Goal: Task Accomplishment & Management: Use online tool/utility

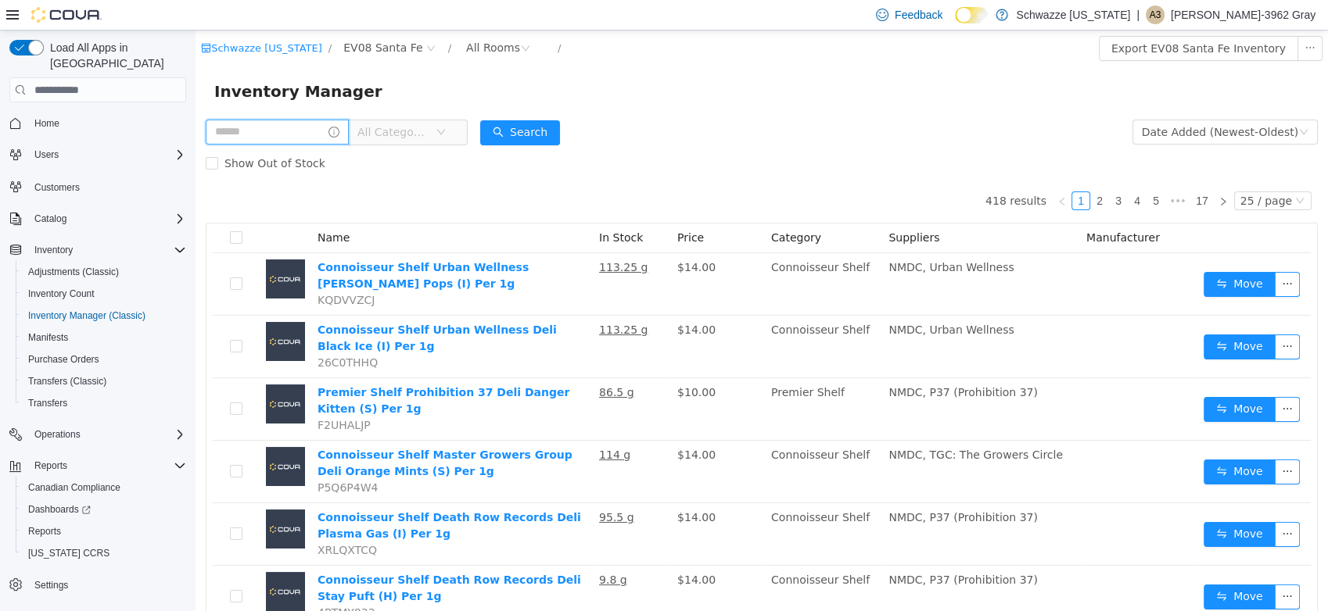
click at [243, 137] on input "text" at bounding box center [277, 132] width 143 height 25
type input "****"
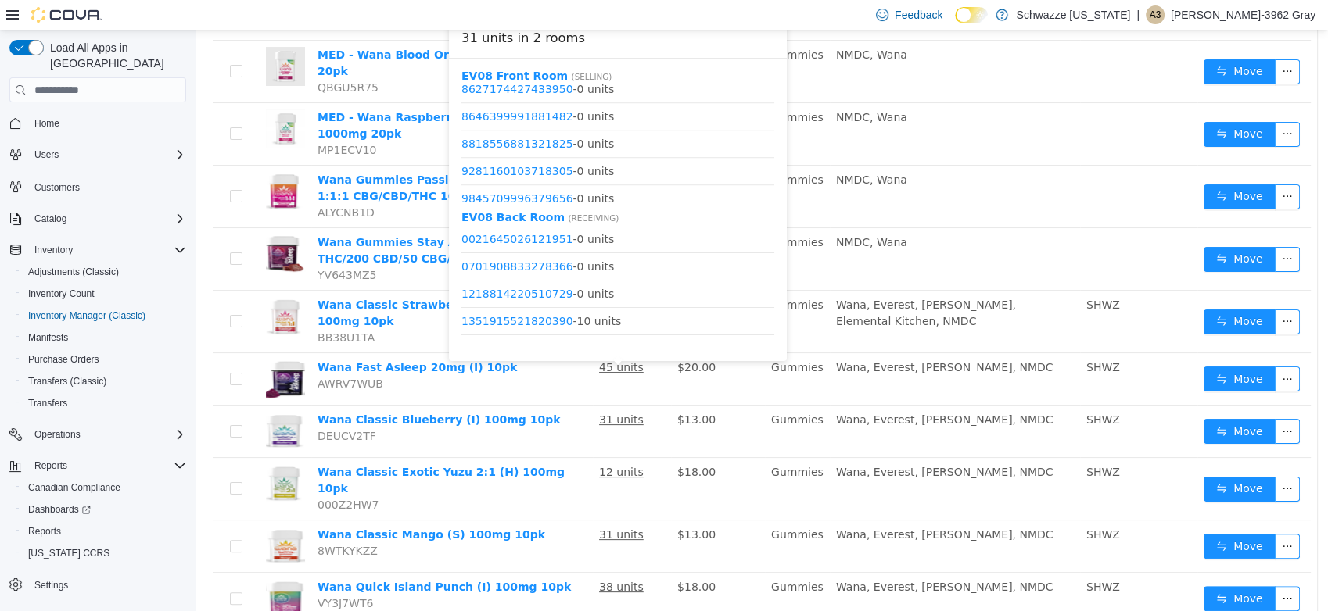
scroll to position [1332, 0]
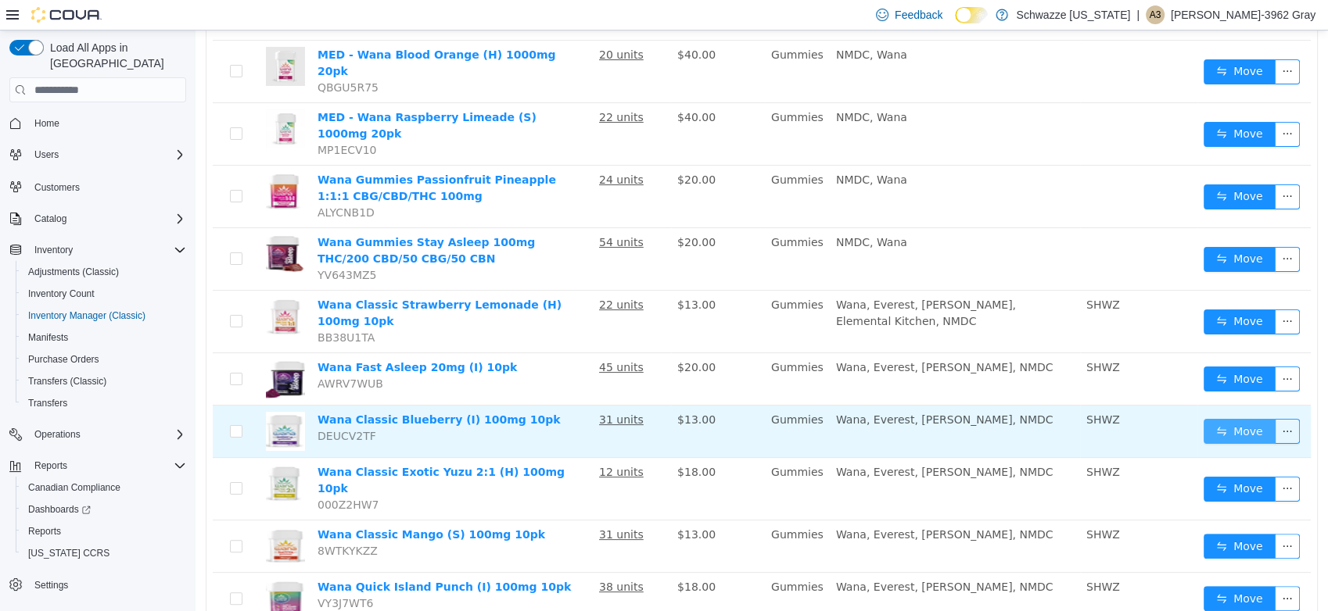
click at [1203, 419] on button "Move" at bounding box center [1239, 431] width 72 height 25
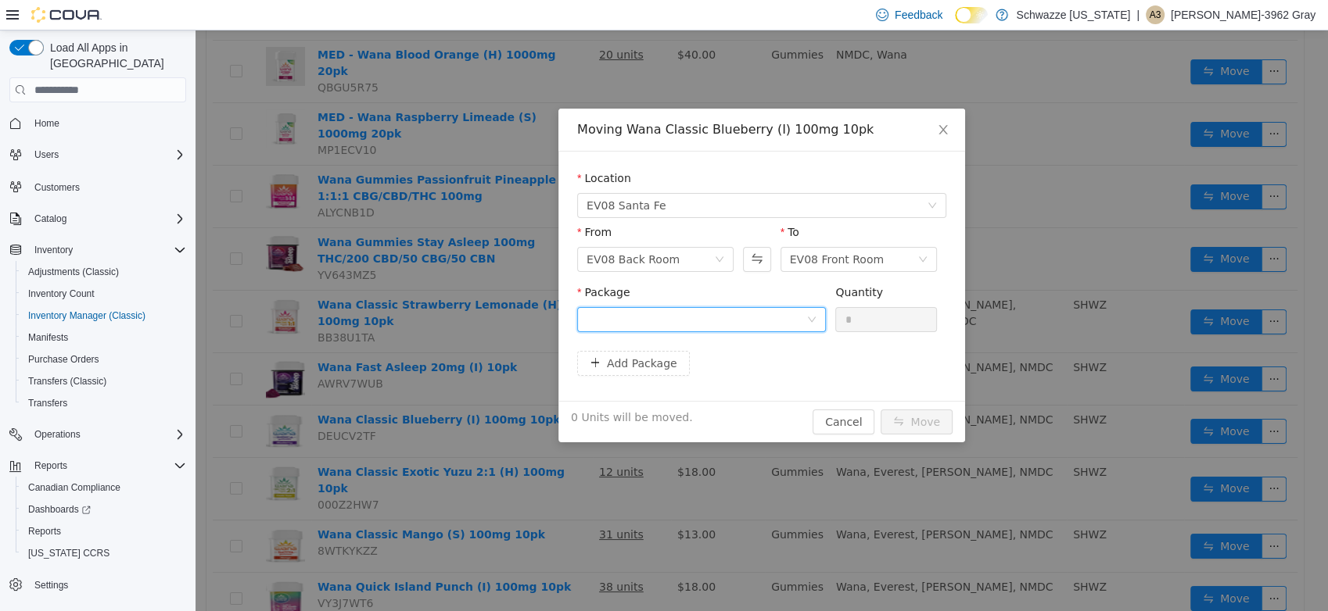
click at [726, 329] on div at bounding box center [696, 319] width 220 height 23
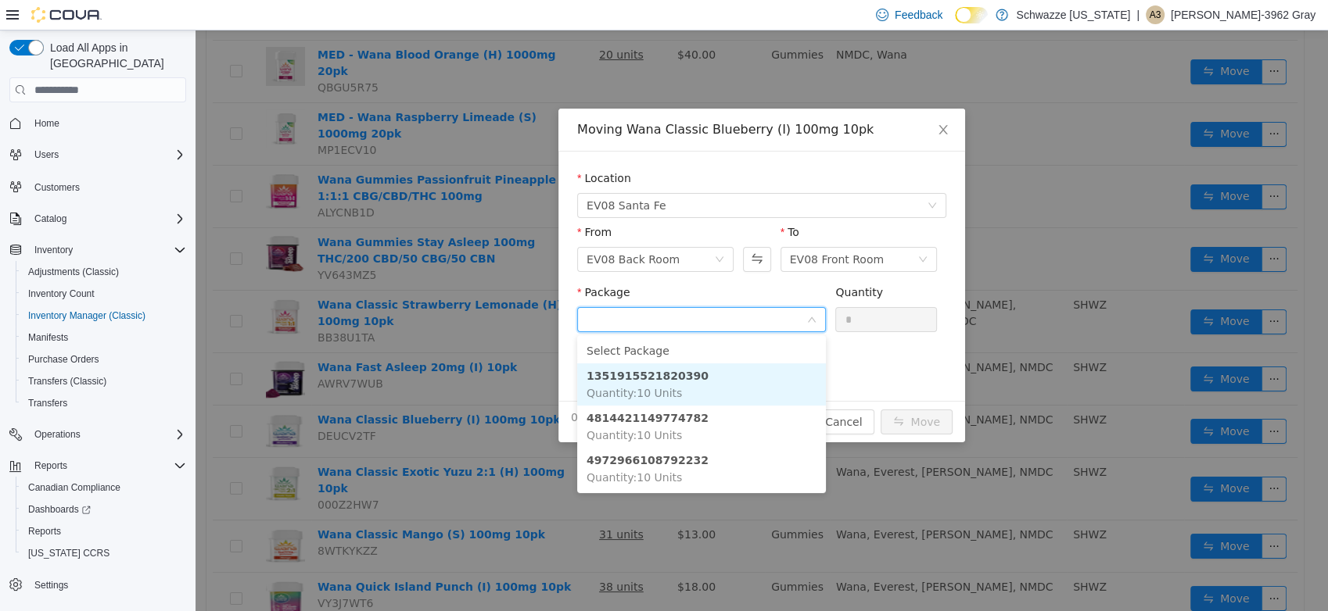
click at [716, 377] on li "1351915521820390 Quantity : 10 Units" at bounding box center [701, 385] width 249 height 42
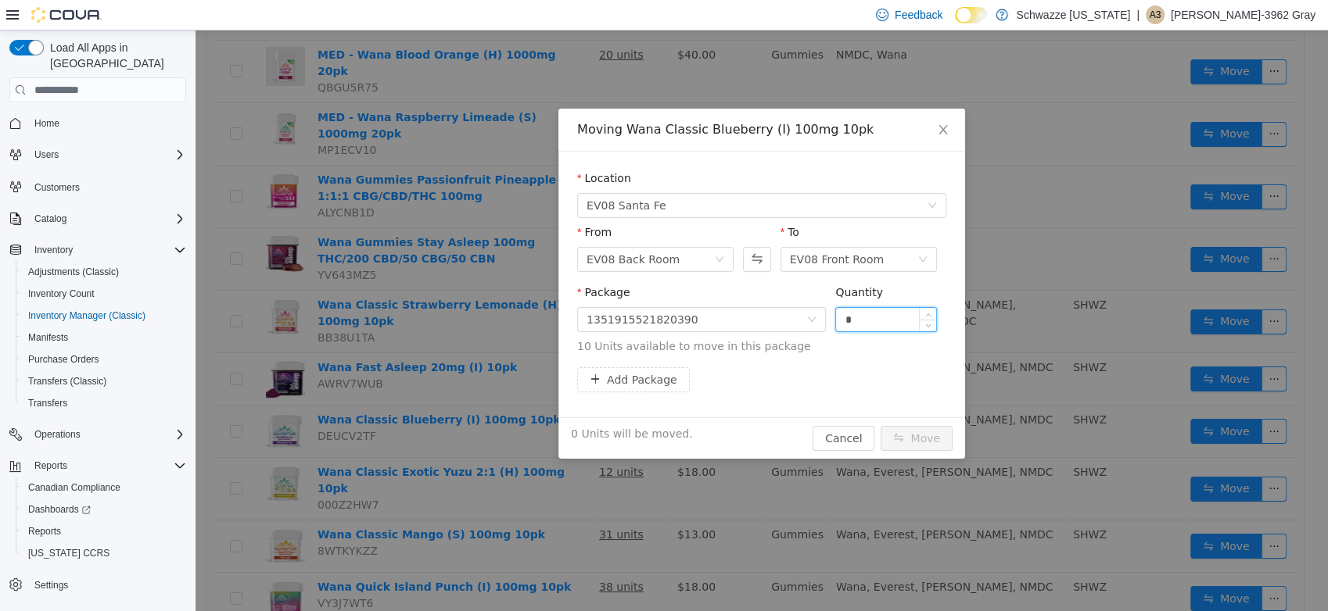
click at [844, 320] on input "*" at bounding box center [886, 319] width 100 height 23
type input "**"
click at [880, 426] on button "Move" at bounding box center [916, 438] width 72 height 25
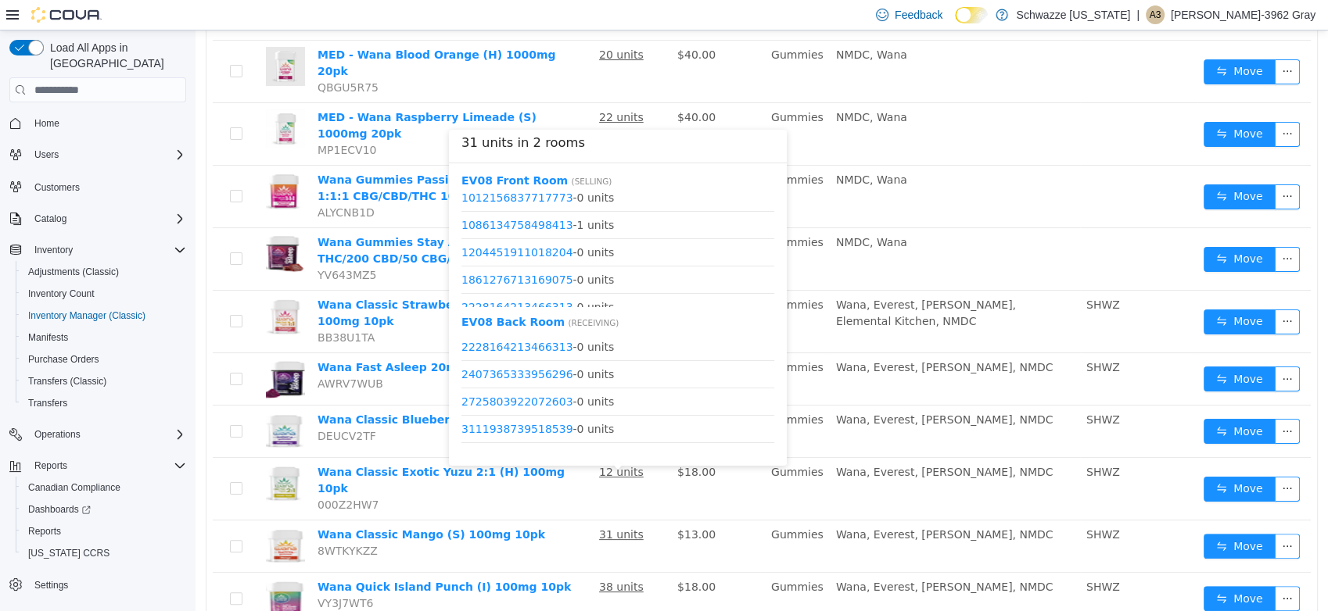
scroll to position [174, 0]
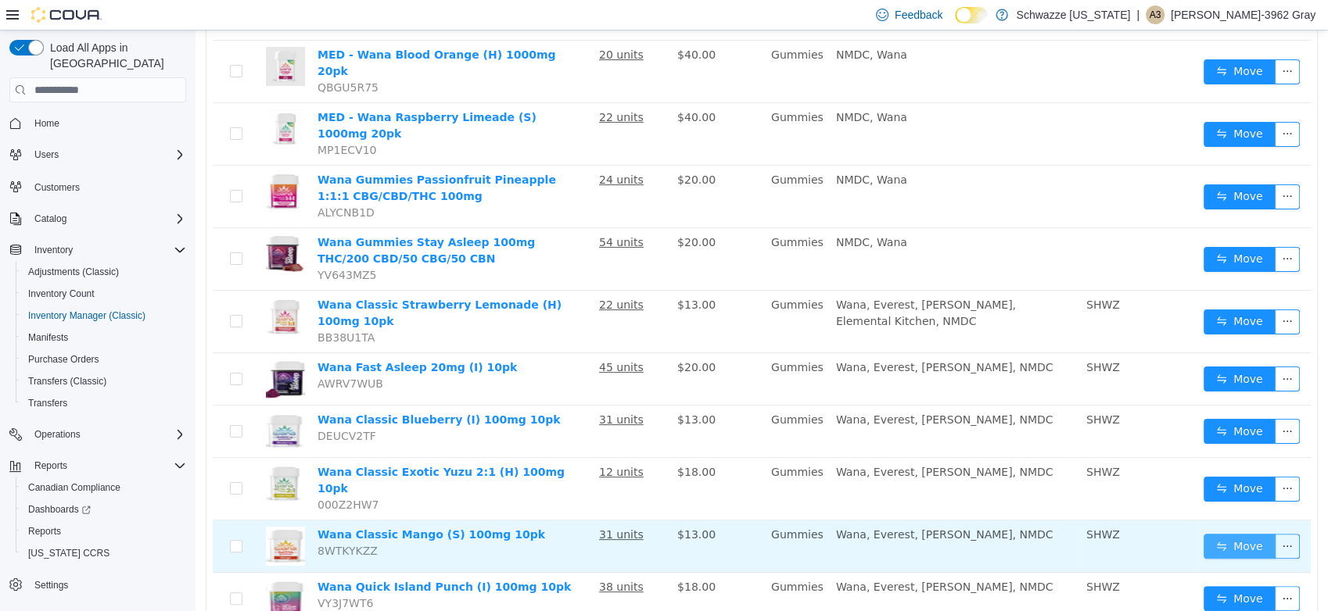
click at [1234, 534] on button "Move" at bounding box center [1239, 546] width 72 height 25
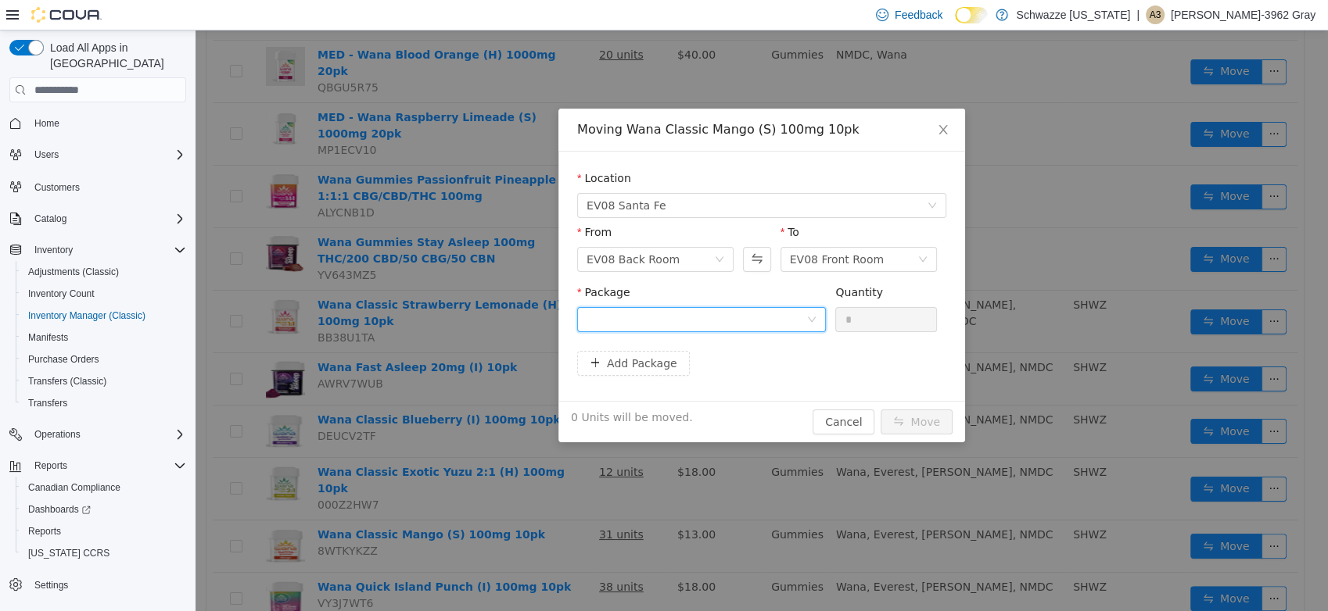
click at [726, 314] on div at bounding box center [696, 319] width 220 height 23
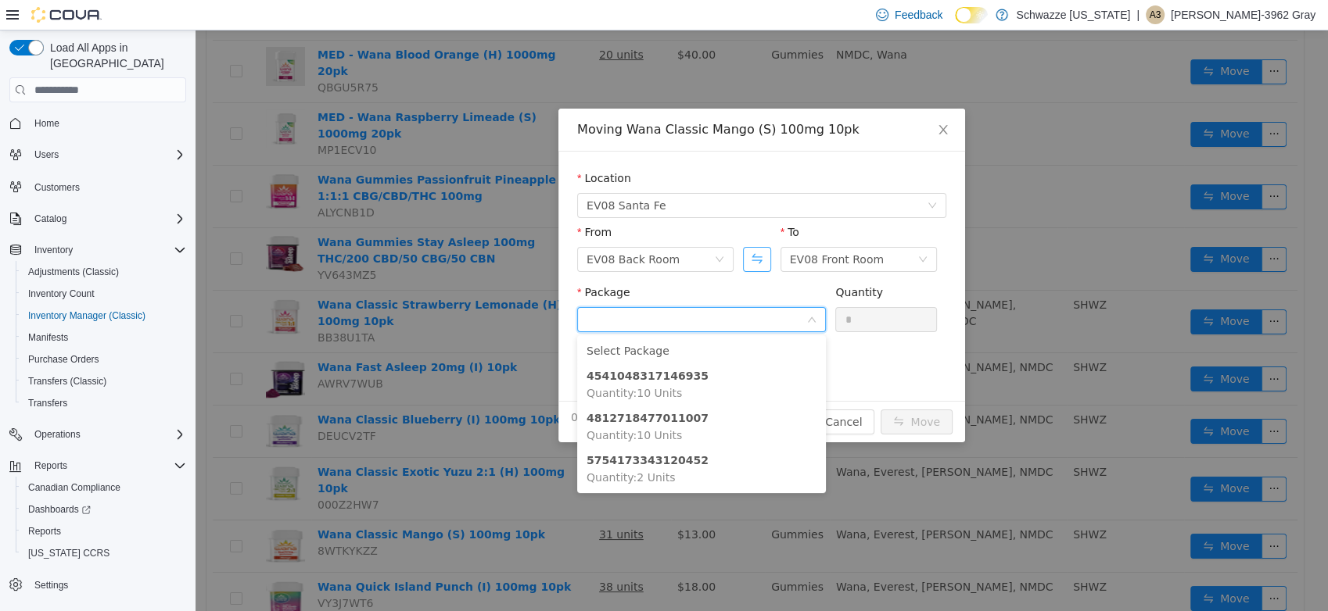
click at [760, 253] on button "Swap" at bounding box center [756, 259] width 27 height 25
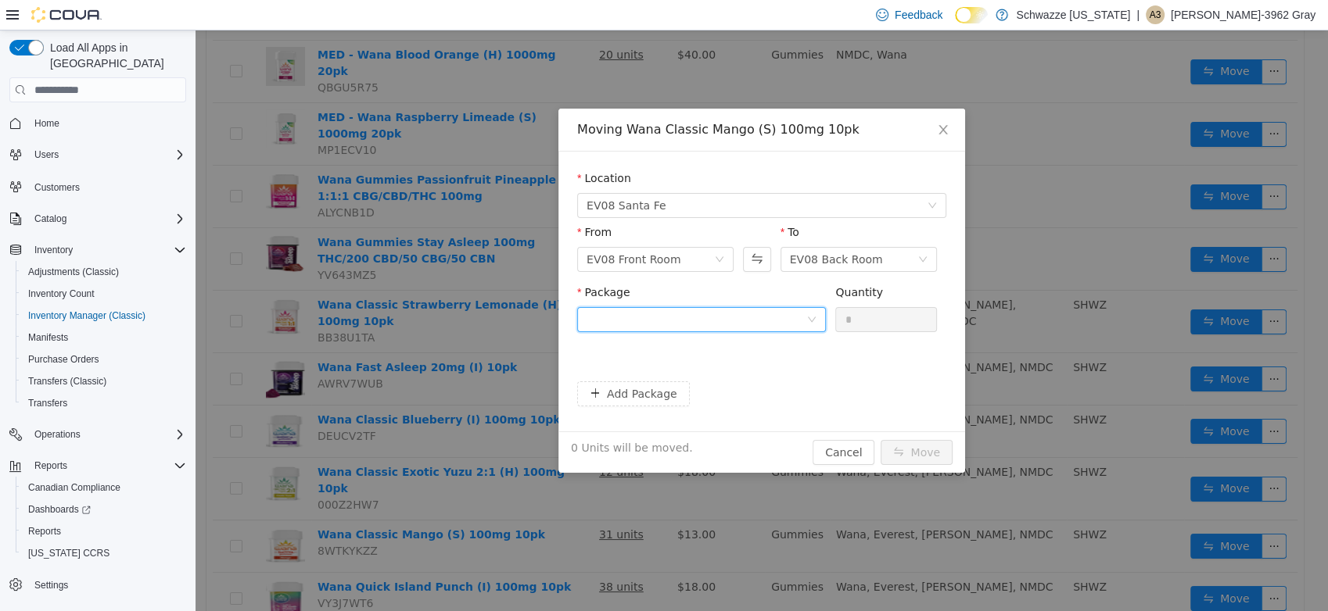
click at [763, 320] on div at bounding box center [696, 319] width 220 height 23
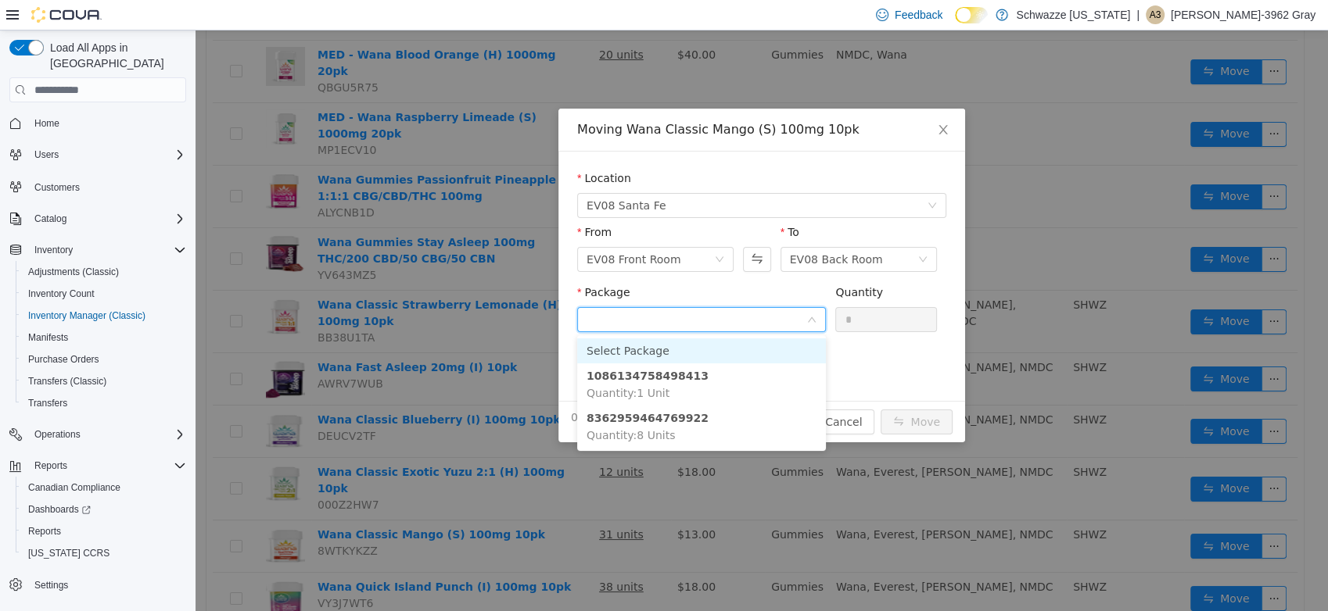
click at [810, 317] on icon "icon: down" at bounding box center [811, 319] width 9 height 9
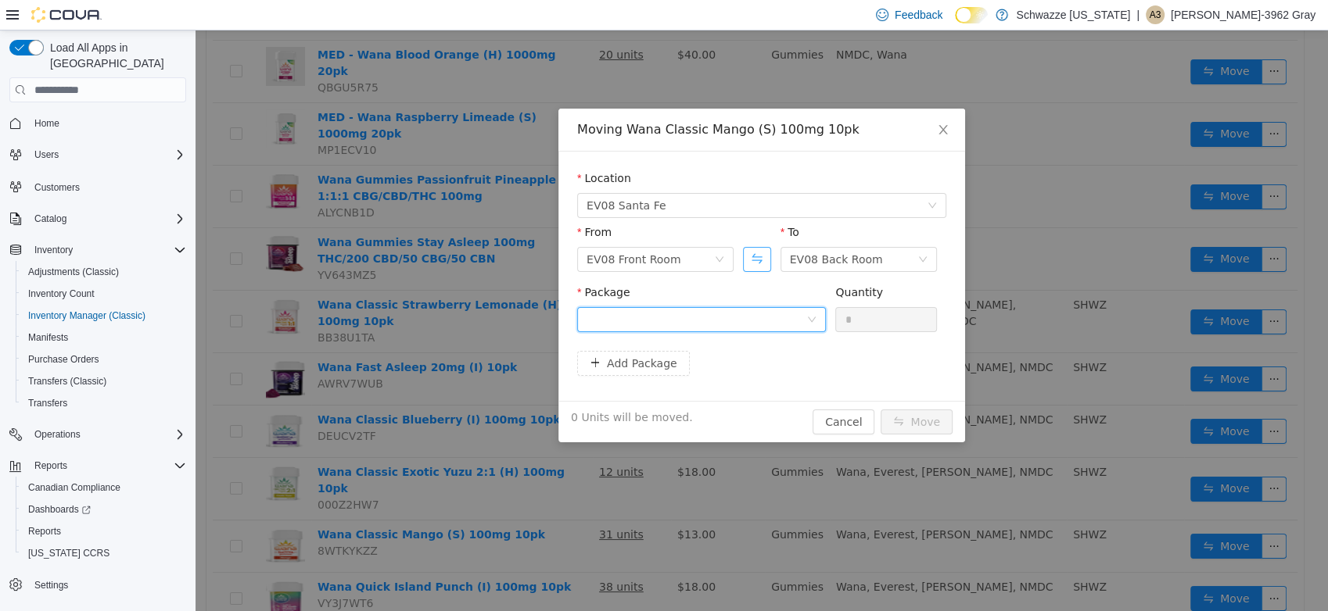
click at [757, 263] on button "Swap" at bounding box center [756, 259] width 27 height 25
click at [715, 321] on div at bounding box center [696, 319] width 220 height 23
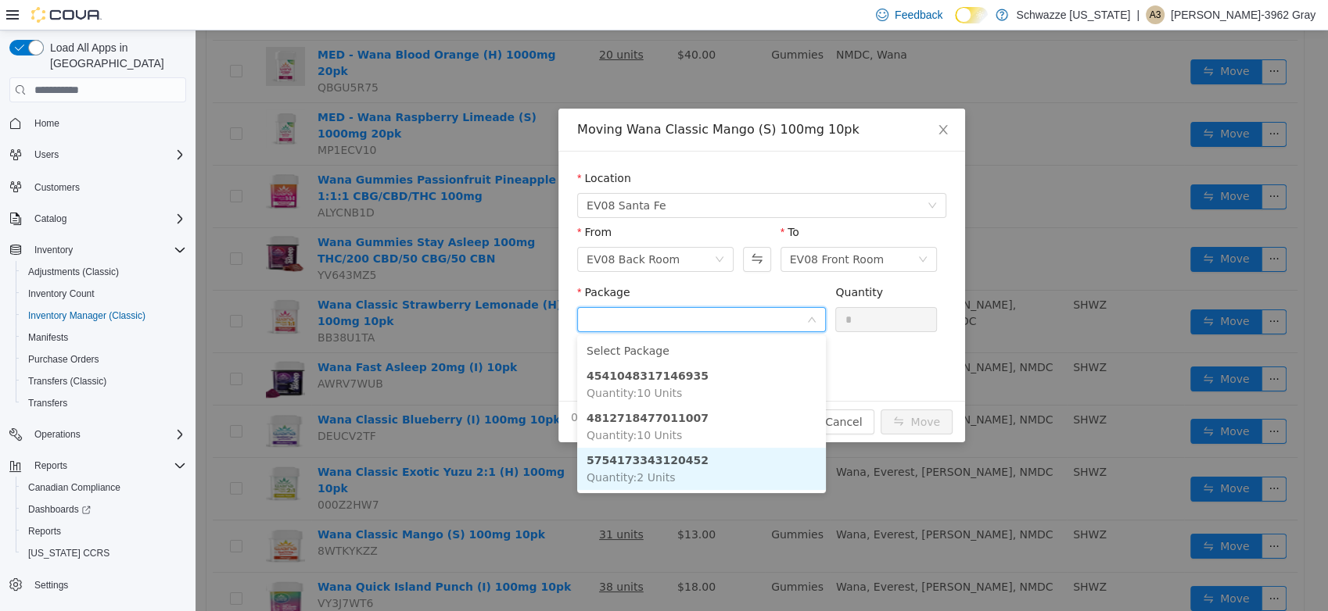
click at [685, 475] on li "5754173343120452 Quantity : 2 Units" at bounding box center [701, 469] width 249 height 42
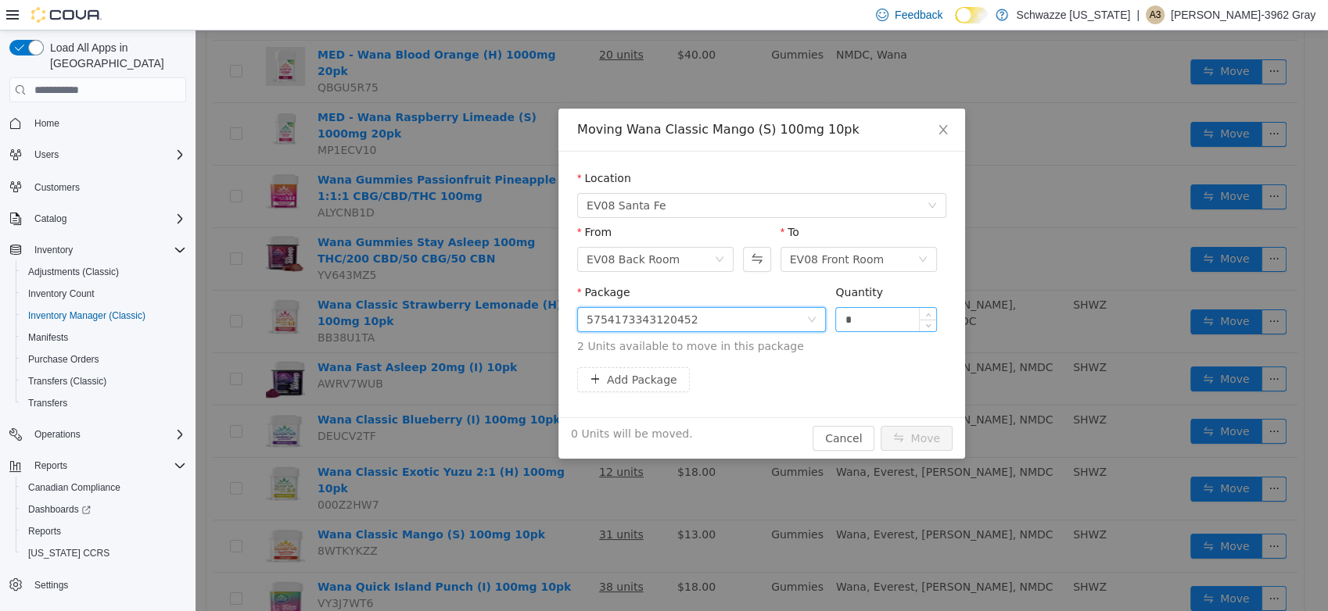
click at [872, 321] on input "*" at bounding box center [886, 319] width 100 height 23
type input "*"
click at [926, 440] on button "Move" at bounding box center [916, 438] width 72 height 25
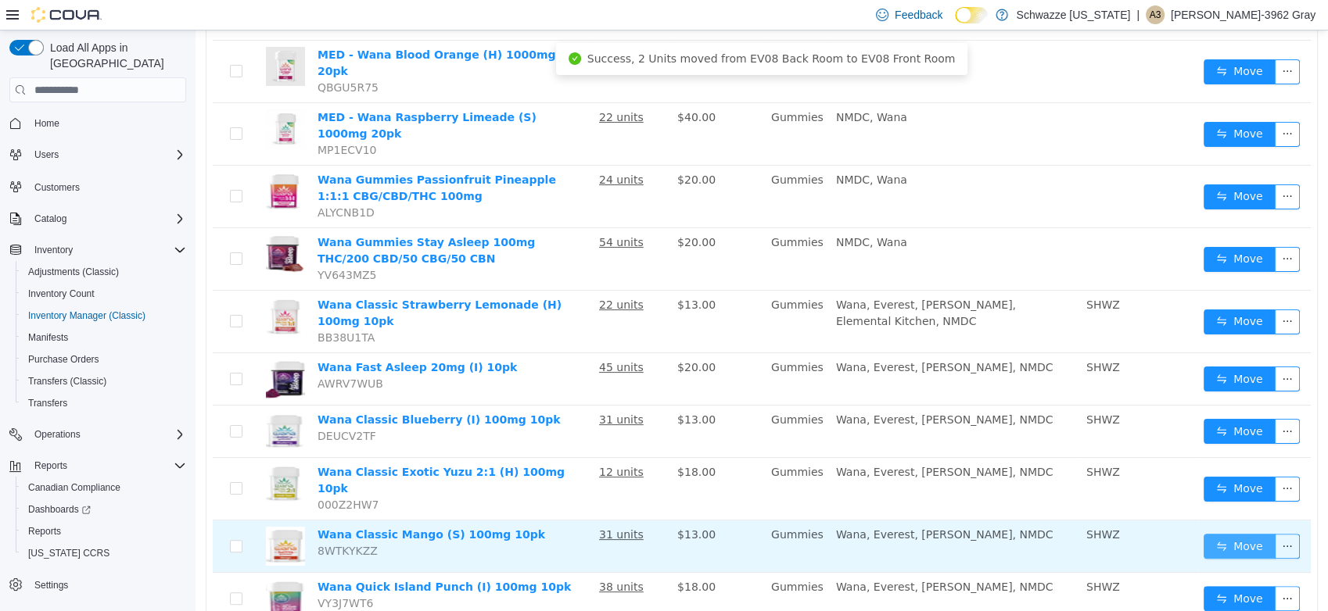
click at [1207, 534] on button "Move" at bounding box center [1239, 546] width 72 height 25
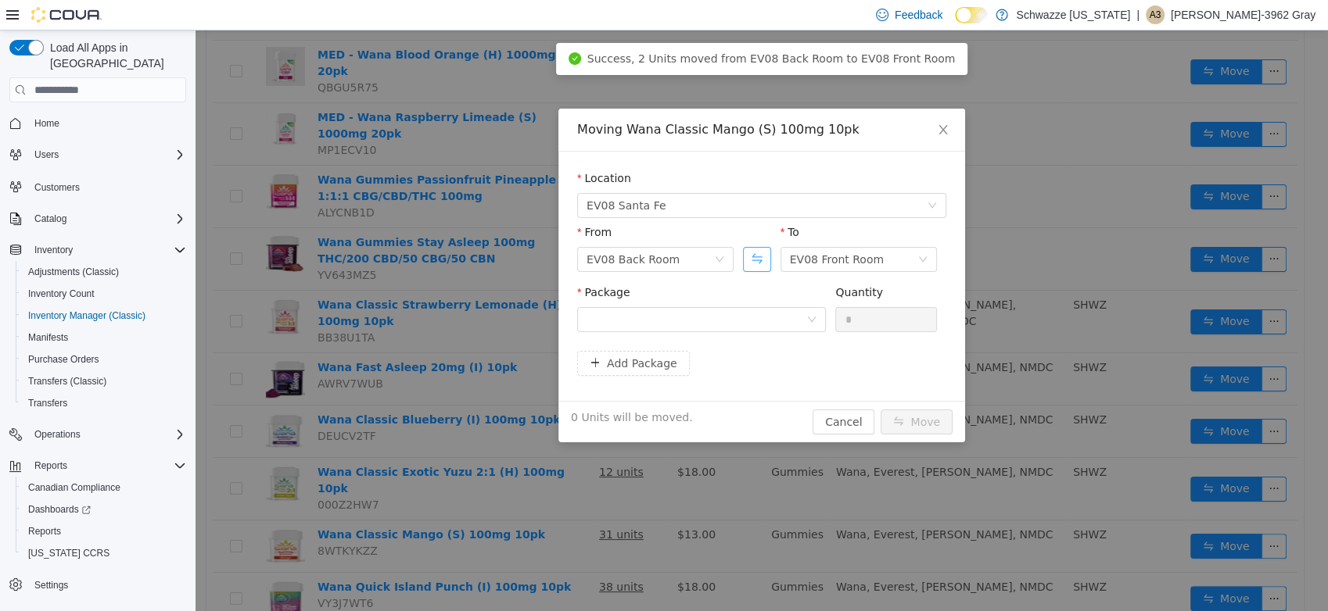
click at [751, 260] on button "Swap" at bounding box center [756, 259] width 27 height 25
click at [755, 324] on div at bounding box center [696, 319] width 220 height 23
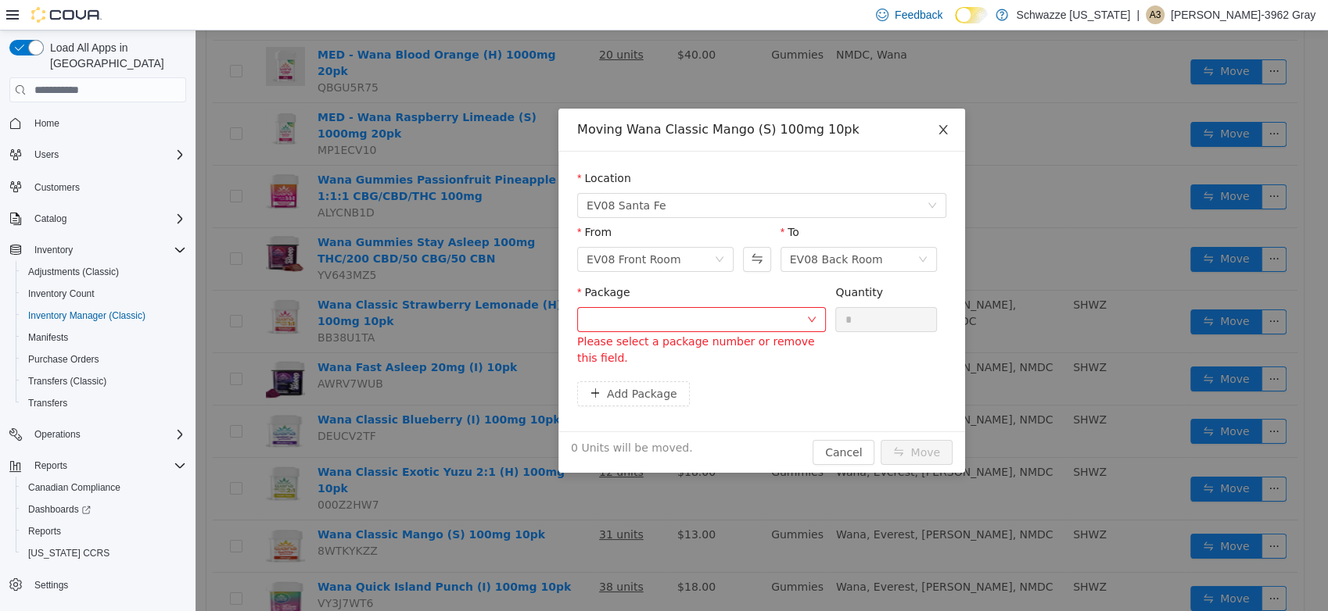
click at [943, 120] on span "Close" at bounding box center [943, 131] width 44 height 44
